Goal: Find contact information: Find contact information

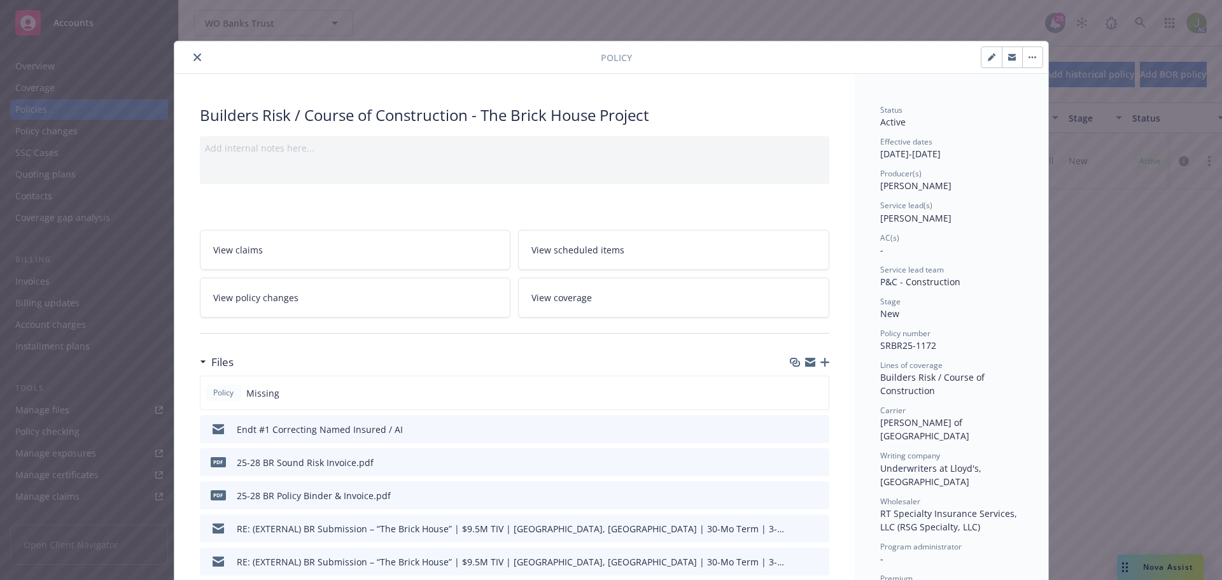
click at [195, 57] on icon "close" at bounding box center [197, 57] width 8 height 8
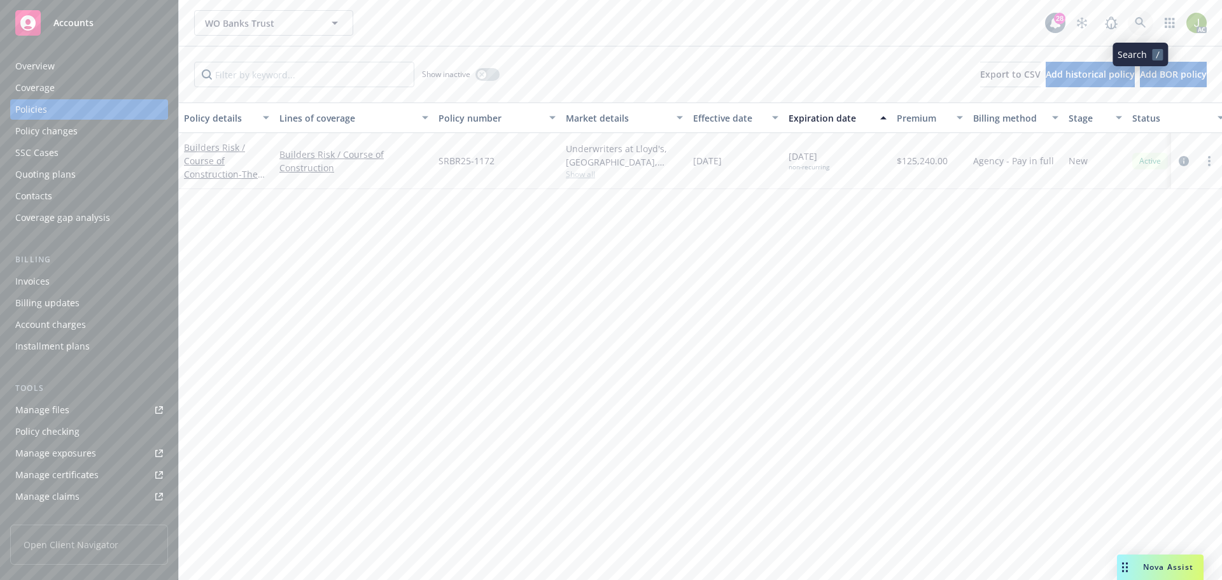
click at [1145, 25] on icon at bounding box center [1140, 22] width 11 height 11
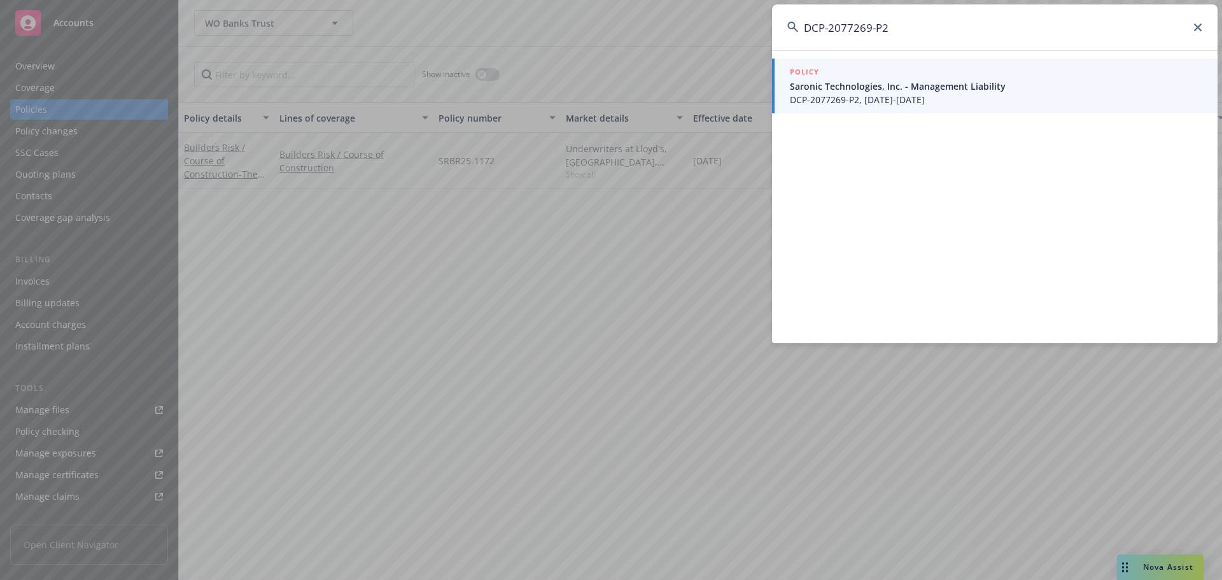
type input "DCP-2077269-P2"
click at [827, 87] on span "Saronic Technologies, Inc. - Management Liability" at bounding box center [996, 86] width 412 height 13
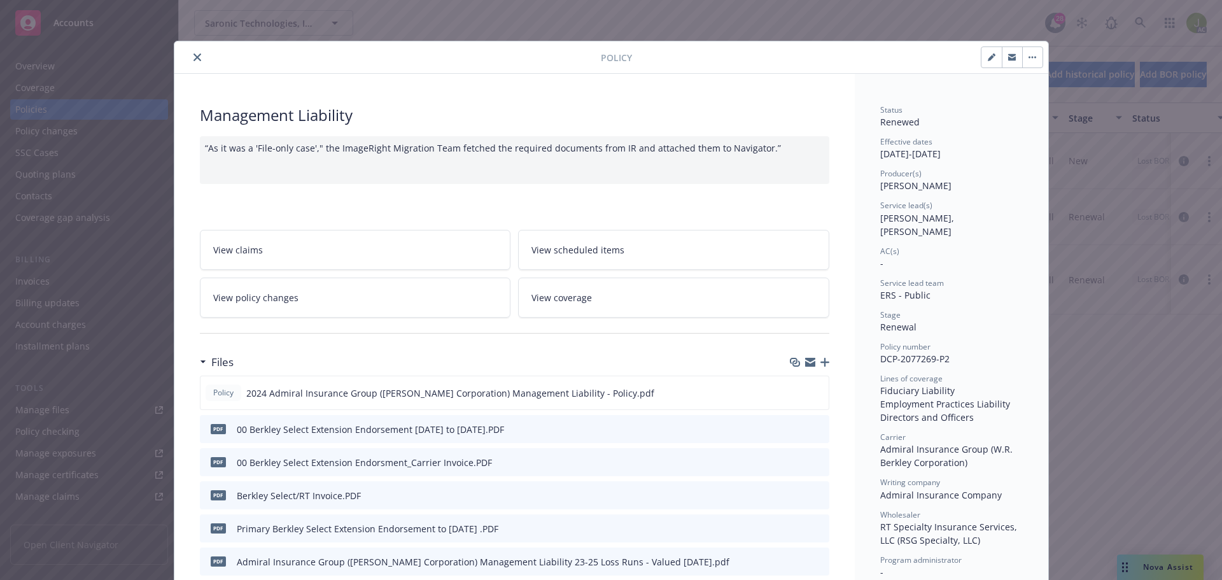
click at [193, 55] on icon "close" at bounding box center [197, 57] width 8 height 8
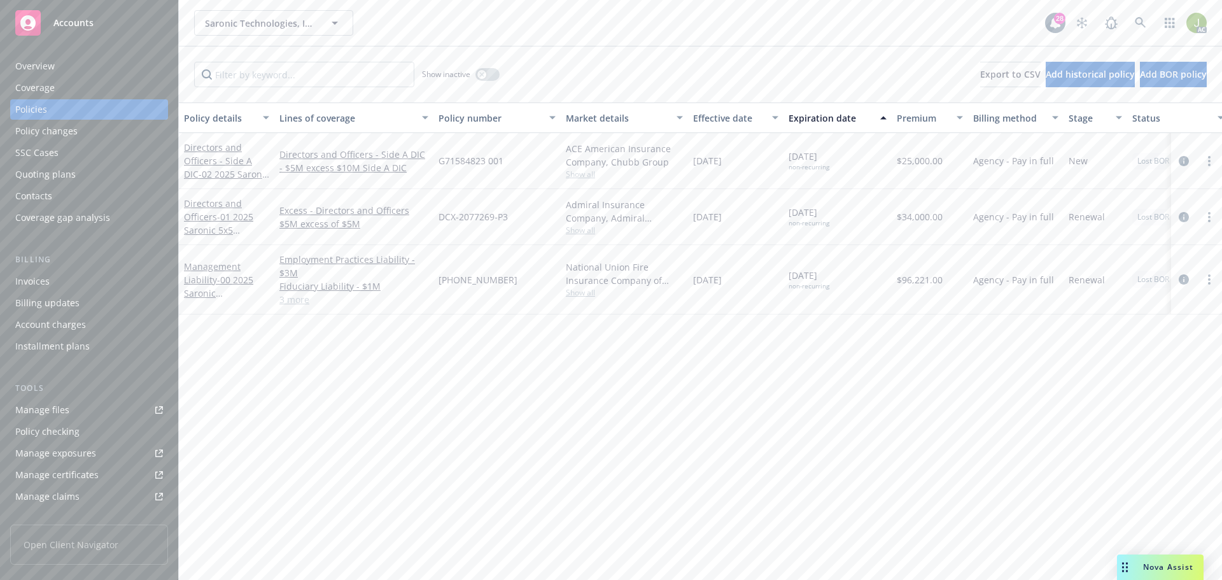
click at [61, 281] on div "Invoices" at bounding box center [89, 281] width 148 height 20
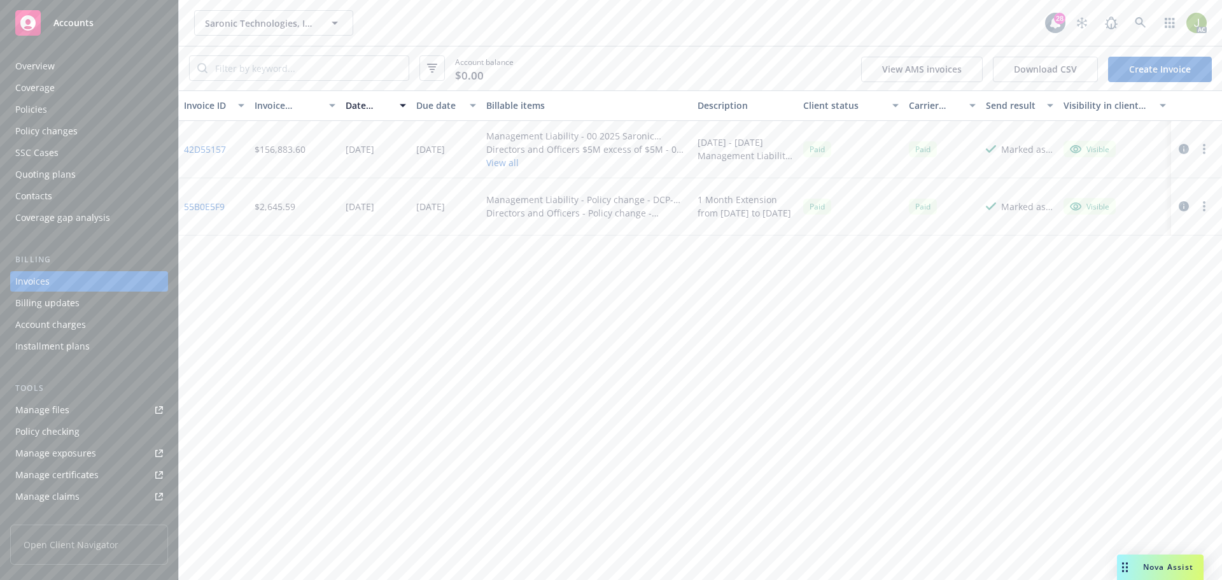
click at [121, 73] on div "Overview" at bounding box center [89, 66] width 148 height 20
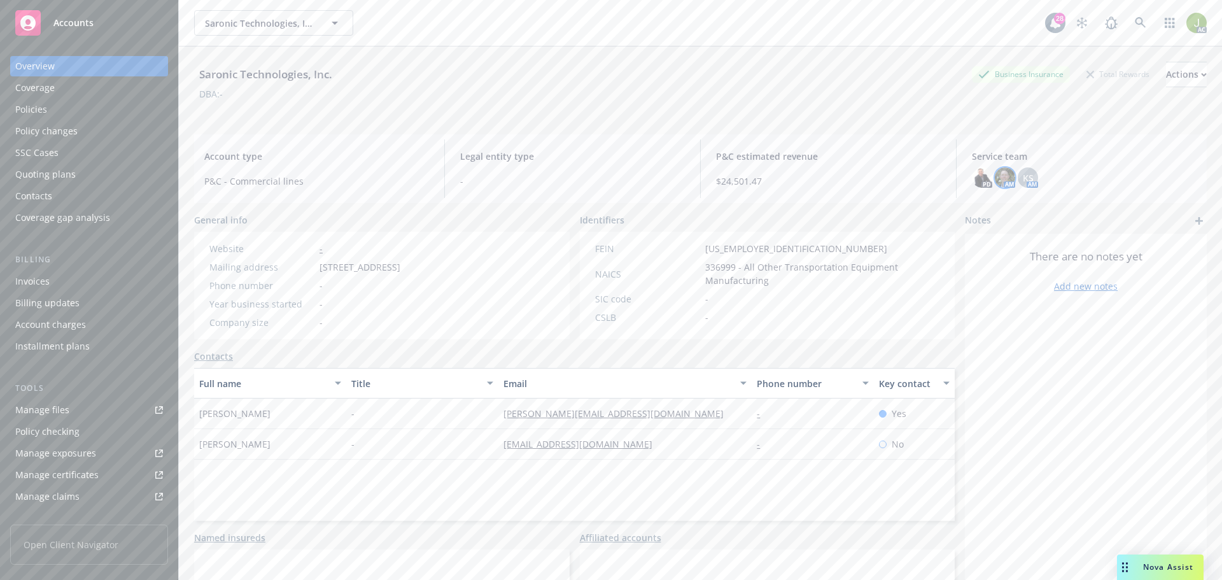
click at [995, 178] on img at bounding box center [1005, 177] width 20 height 20
click at [1023, 178] on span "KS" at bounding box center [1028, 177] width 11 height 13
click at [998, 178] on img at bounding box center [1005, 177] width 20 height 20
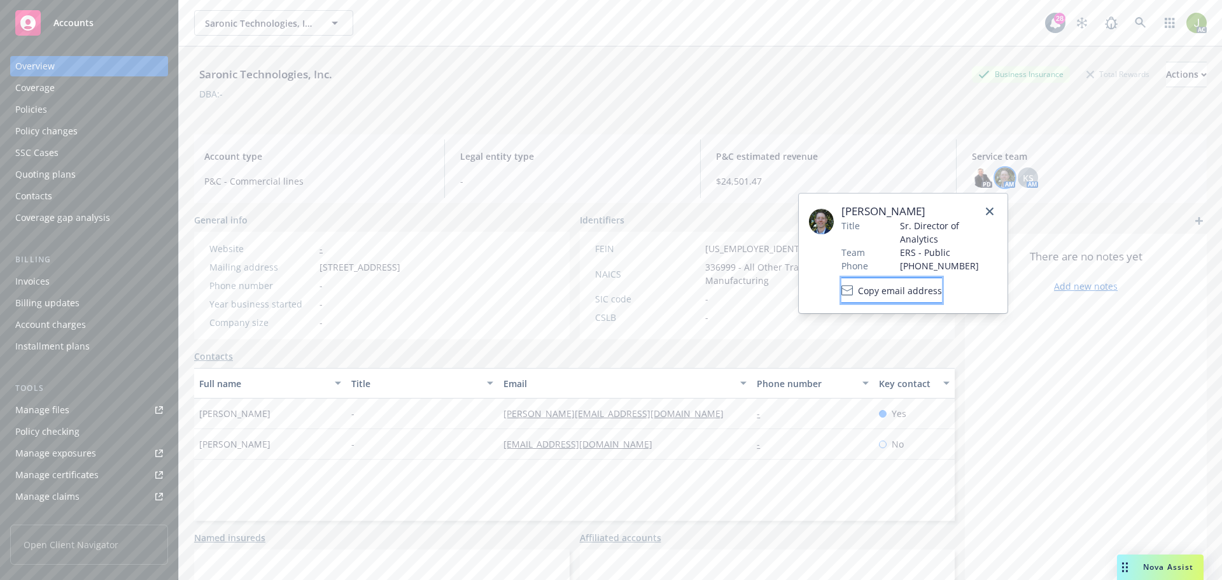
click at [936, 285] on button "Copy email address" at bounding box center [891, 289] width 101 height 25
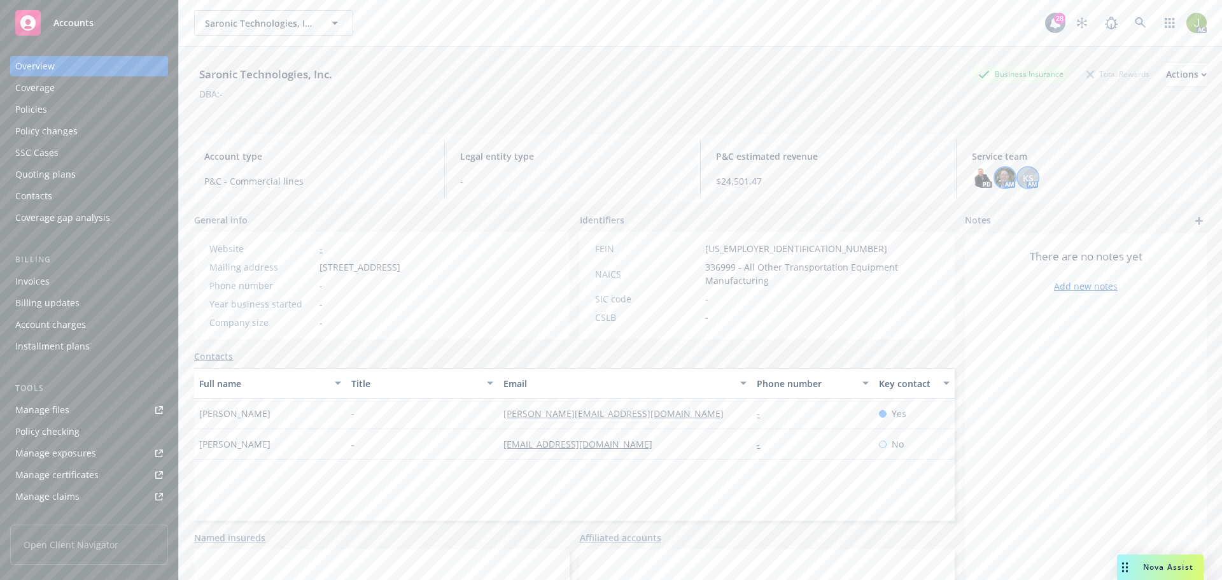
click at [1024, 172] on span "KS" at bounding box center [1028, 177] width 11 height 13
click at [1000, 172] on img at bounding box center [1005, 177] width 20 height 20
click at [932, 284] on span "Copy email address" at bounding box center [900, 290] width 84 height 13
